Goal: Communication & Community: Answer question/provide support

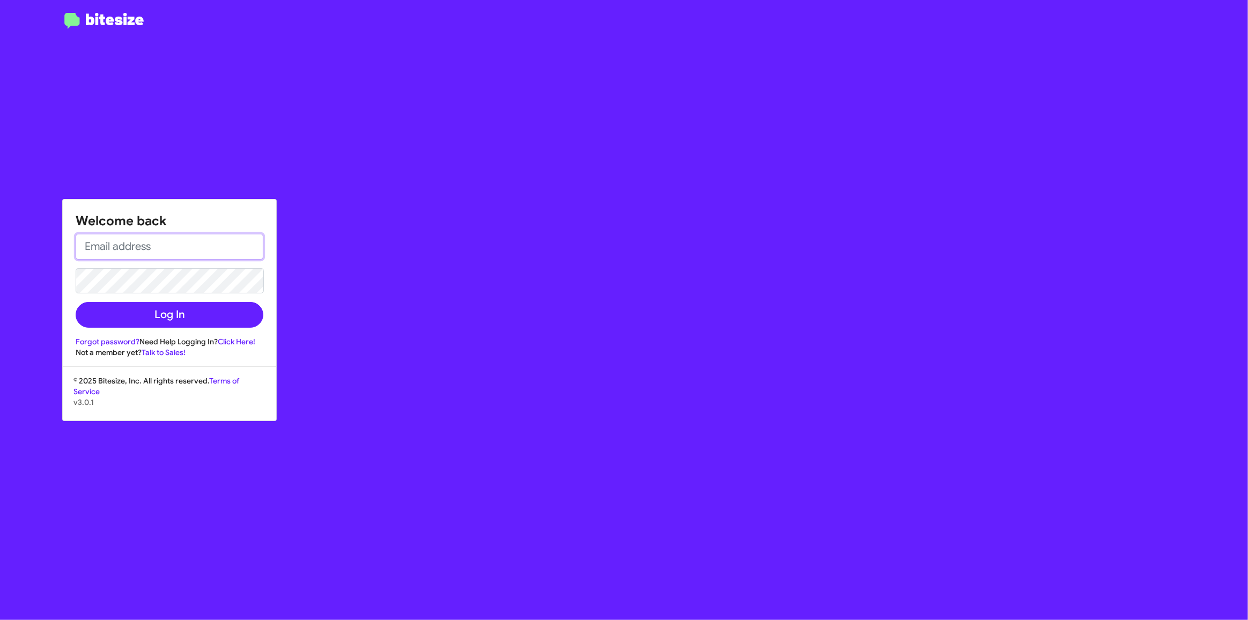
type input "[EMAIL_ADDRESS][DOMAIN_NAME]"
click at [187, 311] on button "Log In" at bounding box center [170, 315] width 188 height 26
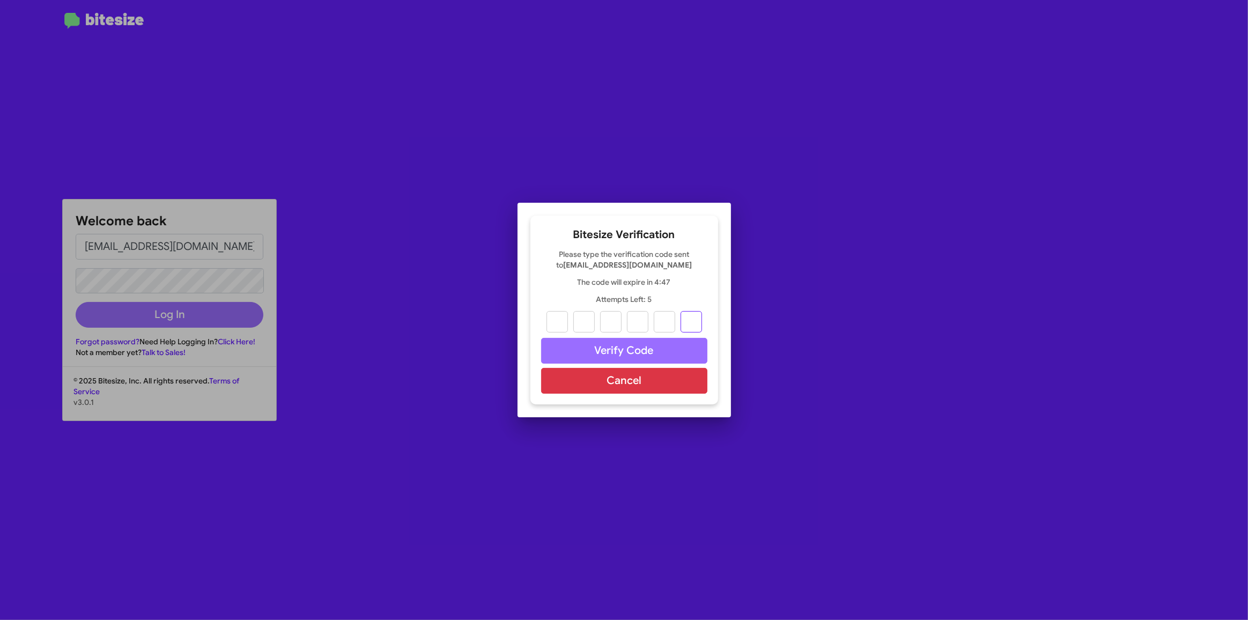
paste input "4"
type input "6"
type input "5"
type input "1"
type input "4"
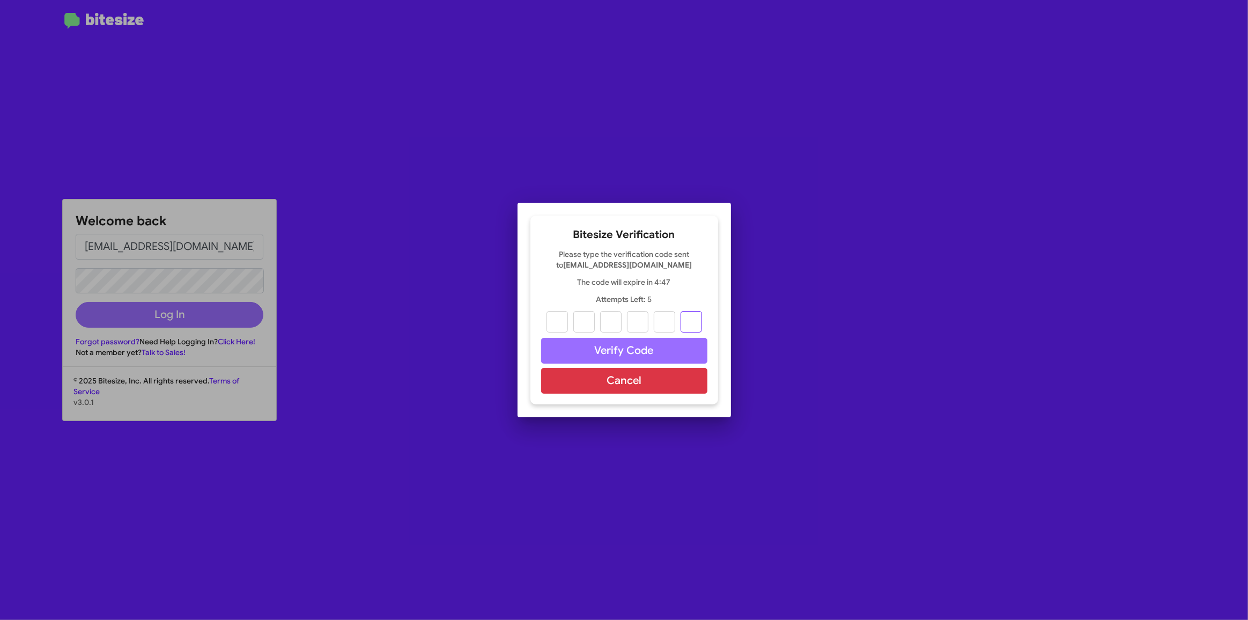
type input "3"
type input "4"
click at [633, 349] on button "Verify Code" at bounding box center [624, 351] width 166 height 26
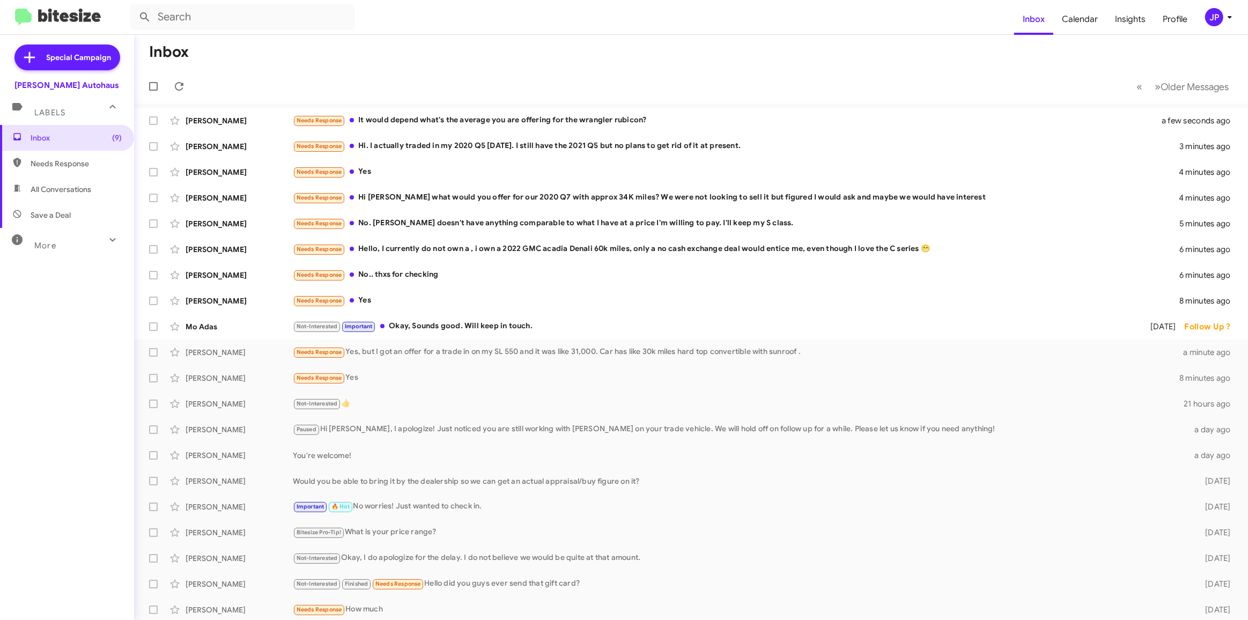
click at [457, 145] on div "Needs Response Hi. I actually traded in my 2020 Q5 [DATE]. I still have the 202…" at bounding box center [736, 146] width 886 height 12
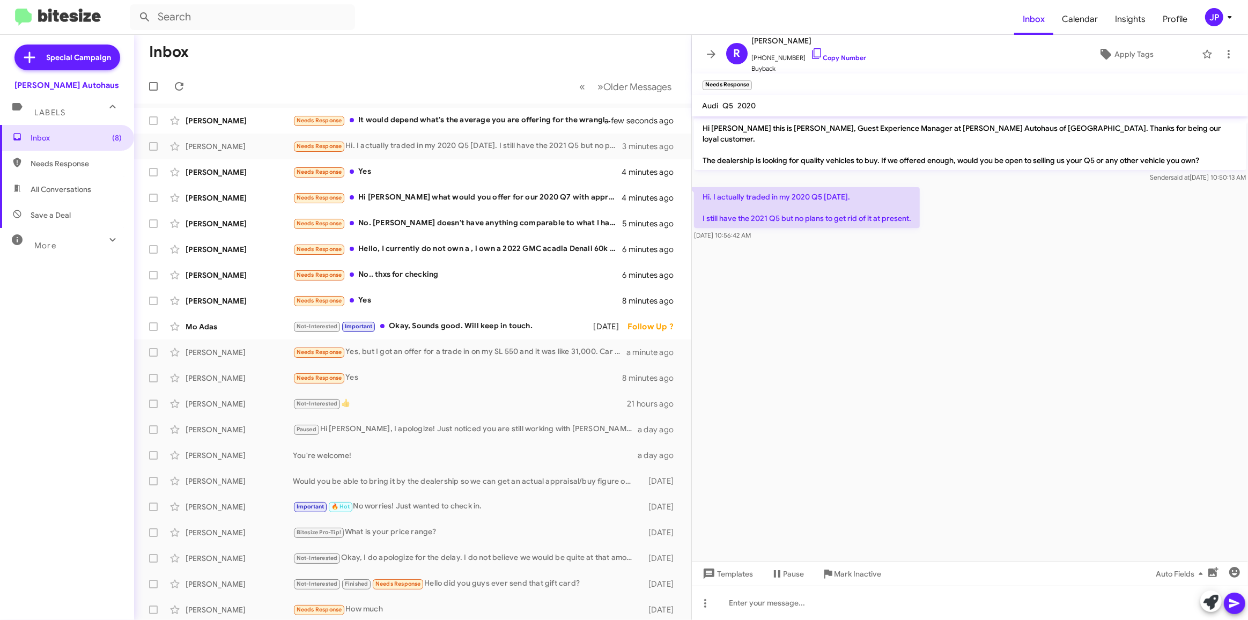
click at [443, 122] on div "Needs Response It would depend what's the average you are offering for the wran…" at bounding box center [455, 120] width 325 height 12
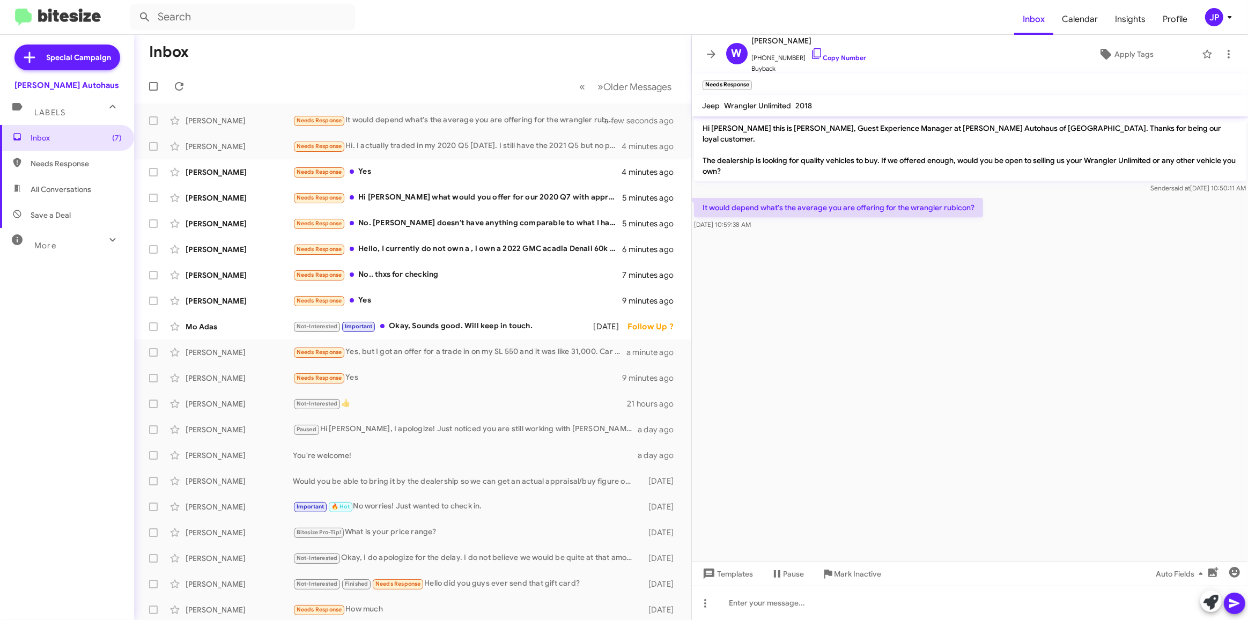
click at [420, 168] on div "Needs Response Yes" at bounding box center [457, 172] width 329 height 12
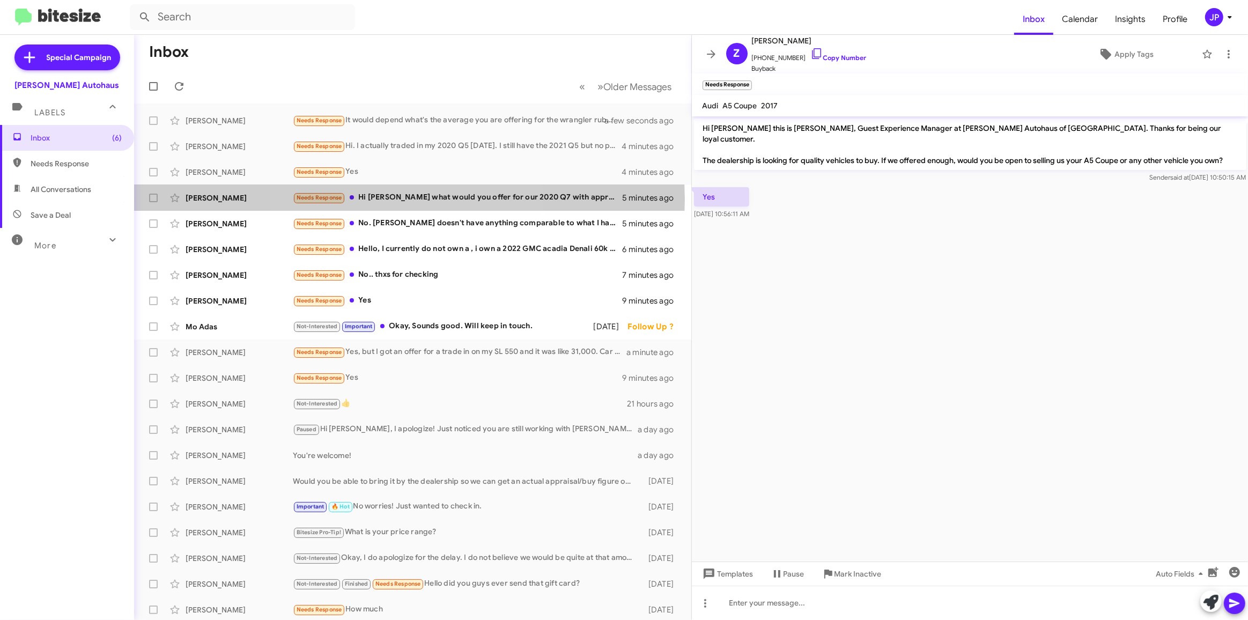
click at [409, 199] on div "Needs Response Hi [PERSON_NAME] what would you offer for our 2020 Q7 with appro…" at bounding box center [458, 197] width 330 height 12
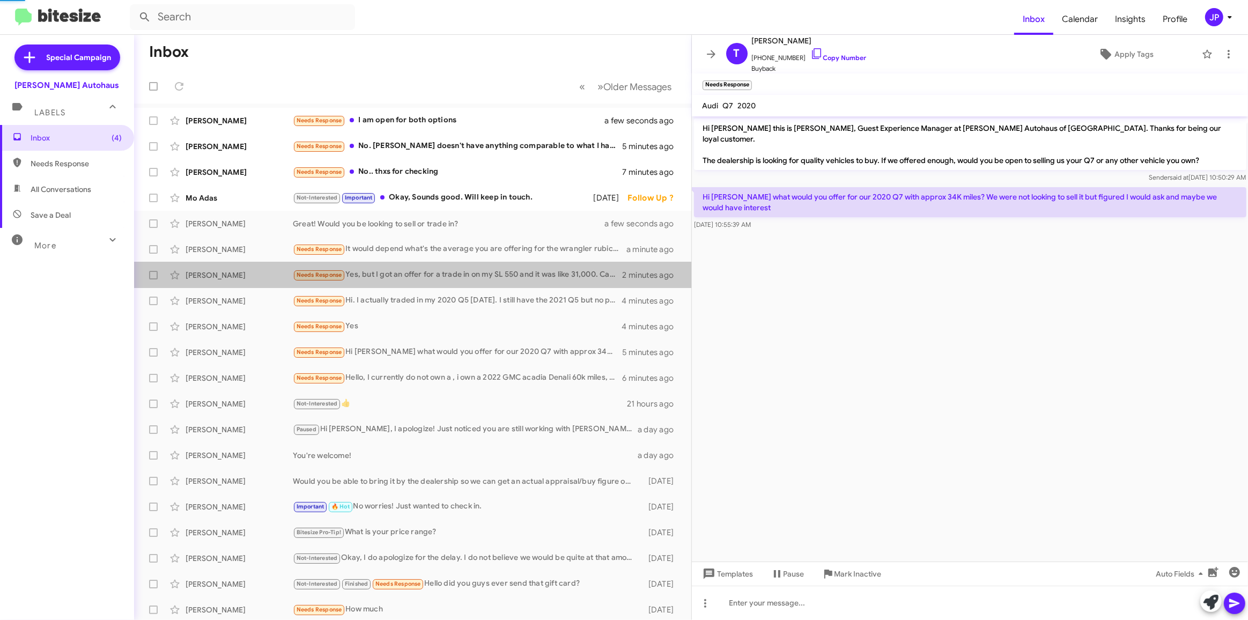
click at [513, 273] on div "Needs Response Yes, but I got an offer for a trade in on my SL 550 and it was l…" at bounding box center [458, 275] width 330 height 12
